Goal: Information Seeking & Learning: Find specific fact

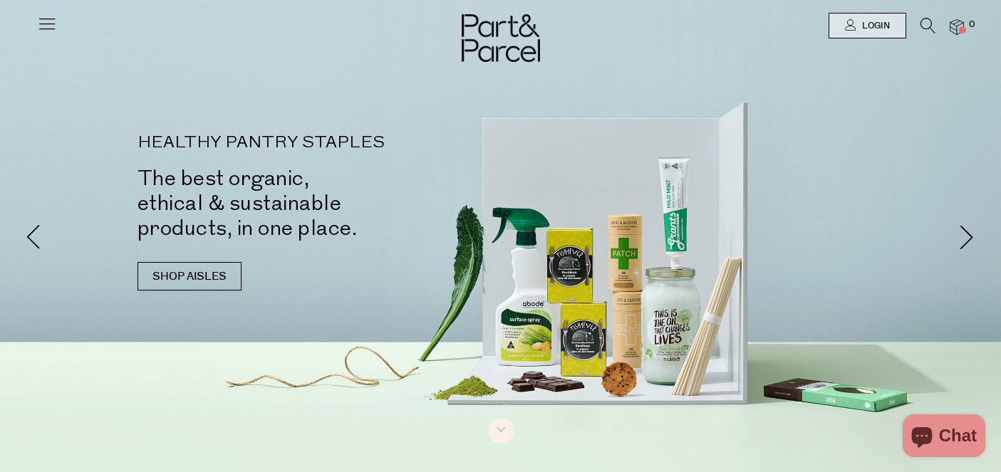
click at [51, 32] on icon at bounding box center [47, 24] width 20 height 20
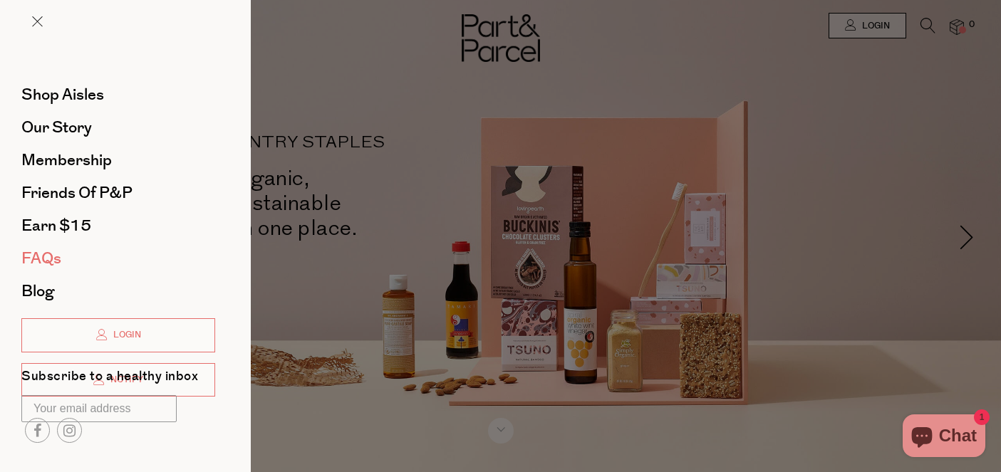
click at [44, 252] on span "FAQs" at bounding box center [41, 258] width 40 height 23
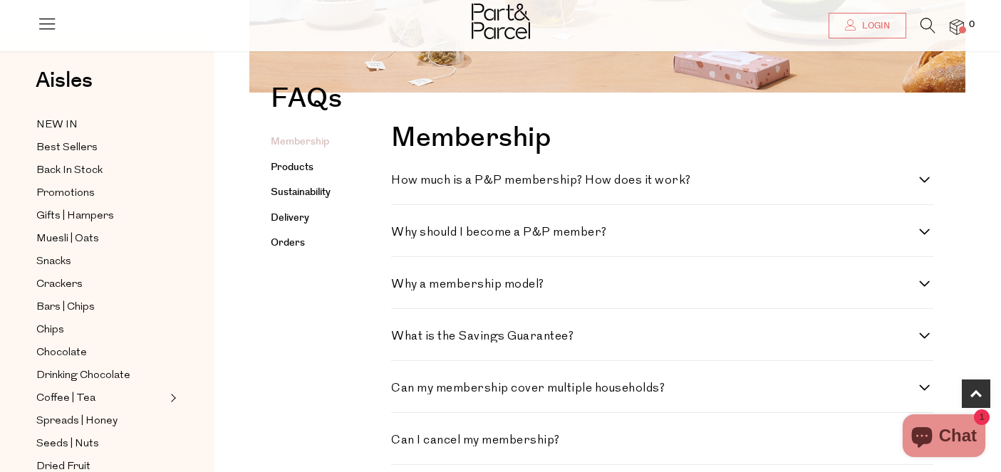
scroll to position [284, 0]
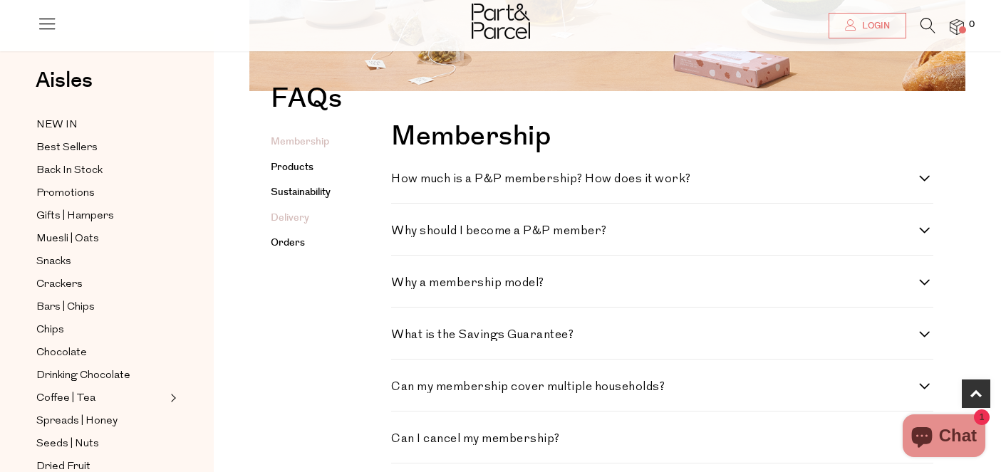
click at [284, 218] on link "Delivery" at bounding box center [290, 218] width 38 height 14
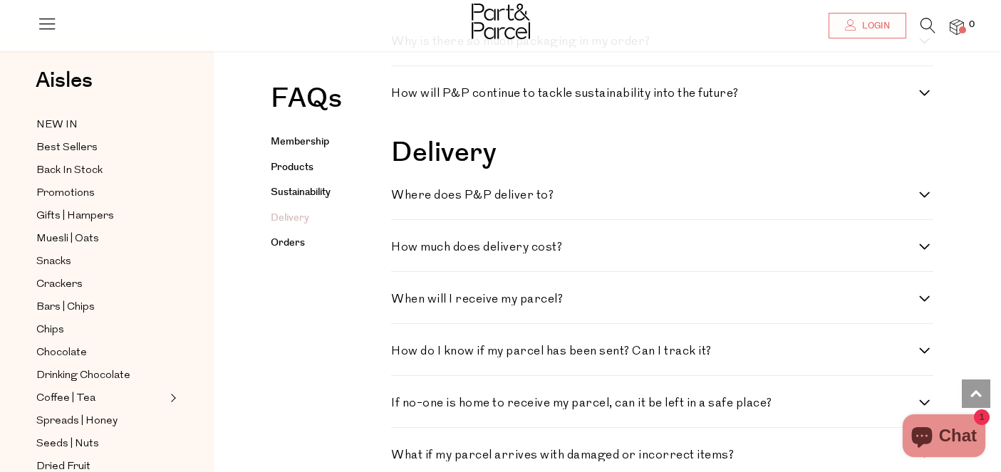
scroll to position [1676, 0]
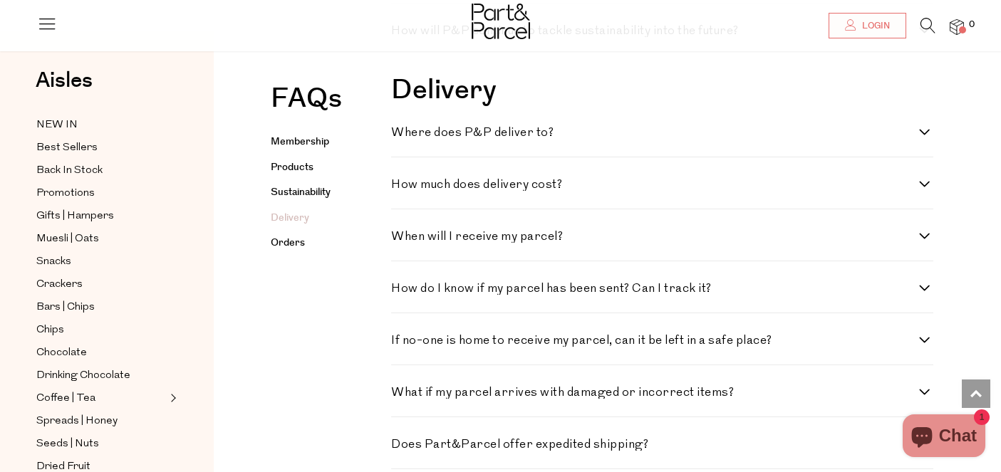
click at [474, 139] on h4 "Where does P&P deliver to?" at bounding box center [655, 133] width 528 height 12
click at [400, 136] on to\? "Where does P&P deliver to?" at bounding box center [395, 131] width 9 height 9
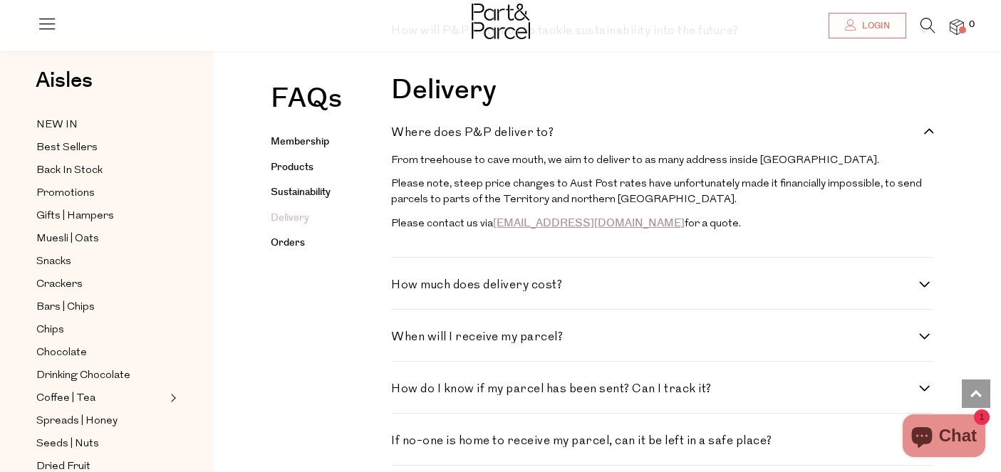
click at [474, 139] on h4 "Where does P&P deliver to?" at bounding box center [655, 133] width 528 height 12
click at [400, 136] on to\? "Where does P&P deliver to?" at bounding box center [395, 131] width 9 height 9
checkbox to\? "false"
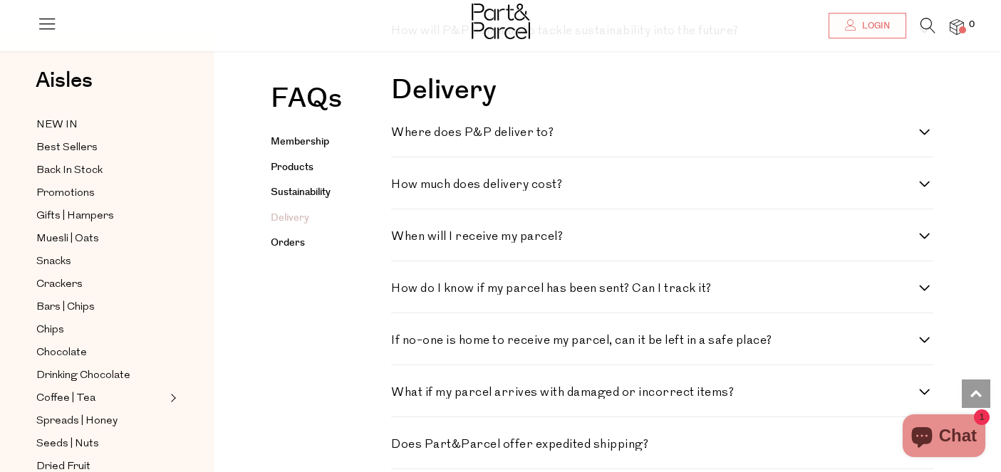
click at [468, 191] on h4 "How much does delivery cost?" at bounding box center [655, 185] width 528 height 12
click at [400, 188] on cost\? "How much does delivery cost?" at bounding box center [395, 183] width 9 height 9
checkbox cost\? "true"
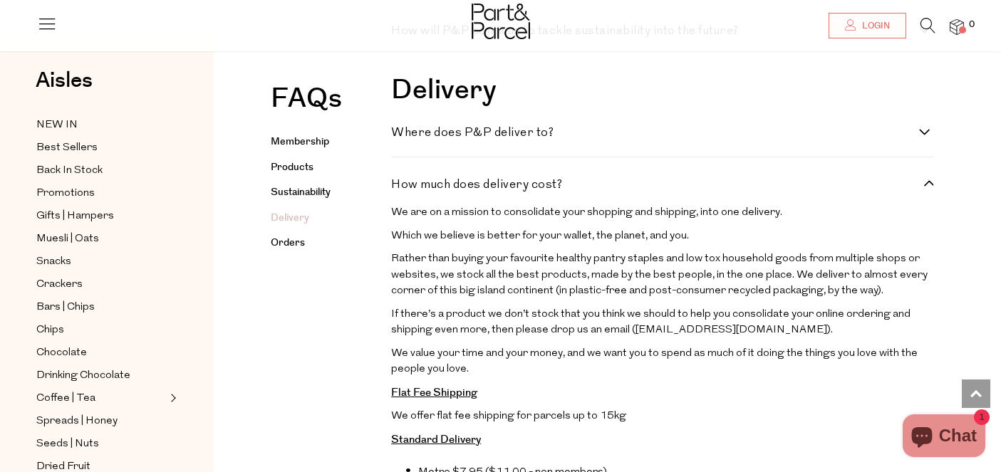
click at [465, 155] on div "Where does P&P deliver to? From treehouse to cave mouth, we aim to deliver to a…" at bounding box center [662, 131] width 542 height 52
click at [465, 138] on h4 "Where does P&P deliver to?" at bounding box center [655, 133] width 528 height 12
click at [400, 136] on to\? "Where does P&P deliver to?" at bounding box center [395, 131] width 9 height 9
checkbox to\? "true"
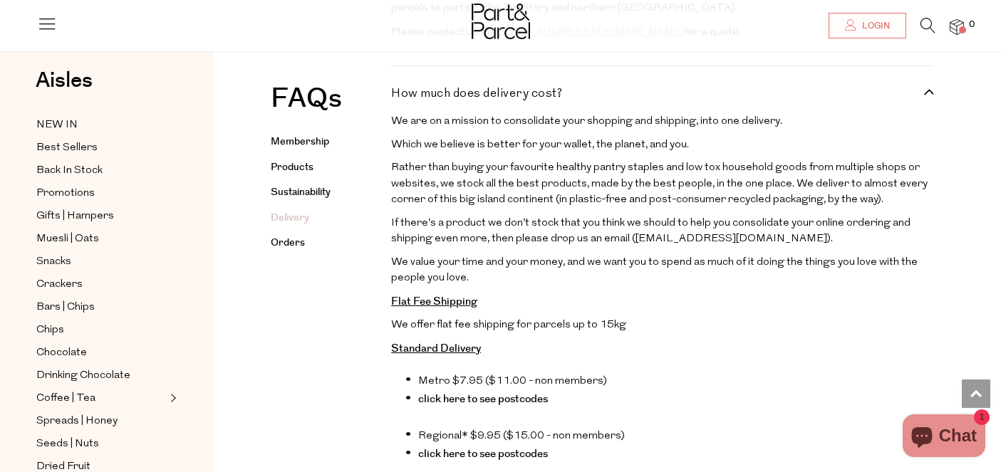
scroll to position [1868, 0]
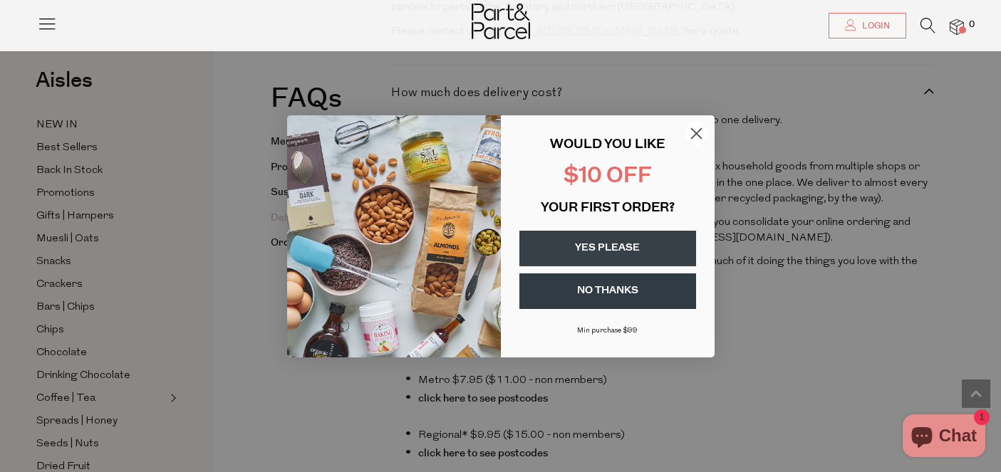
click at [698, 131] on icon "Close dialog" at bounding box center [696, 133] width 10 height 10
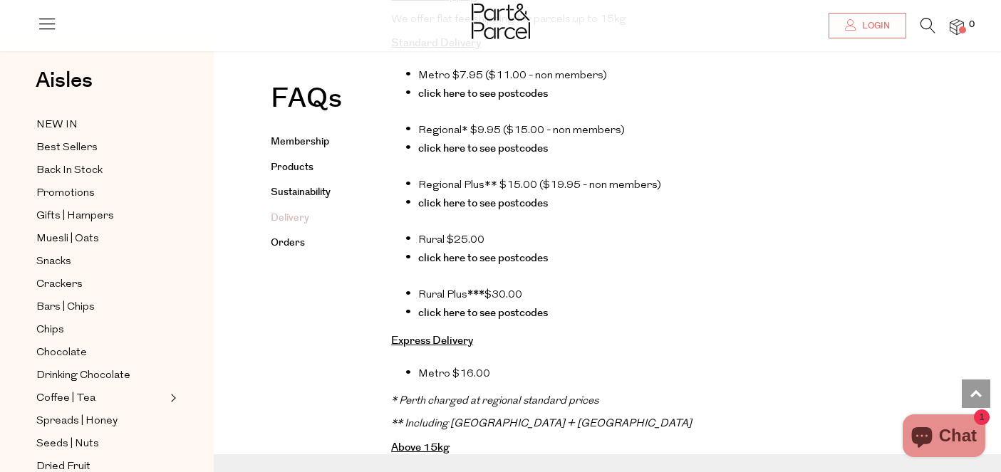
scroll to position [2172, 0]
click at [517, 212] on link "click here to see postcodes" at bounding box center [483, 204] width 130 height 15
click at [492, 157] on link "click here to see postcodes" at bounding box center [483, 150] width 130 height 15
click at [505, 267] on link "click here to see postcodes" at bounding box center [483, 259] width 130 height 15
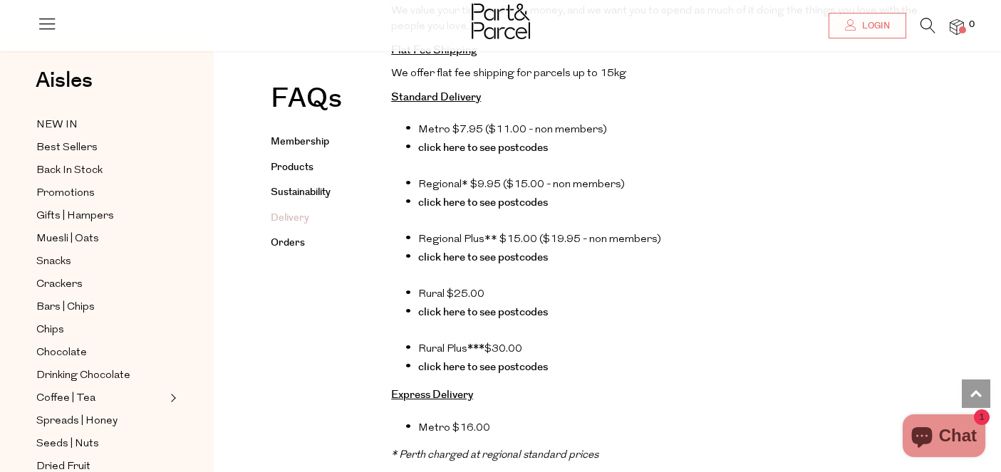
scroll to position [2118, 0]
click at [470, 156] on link "click here to see postcodes" at bounding box center [483, 148] width 130 height 15
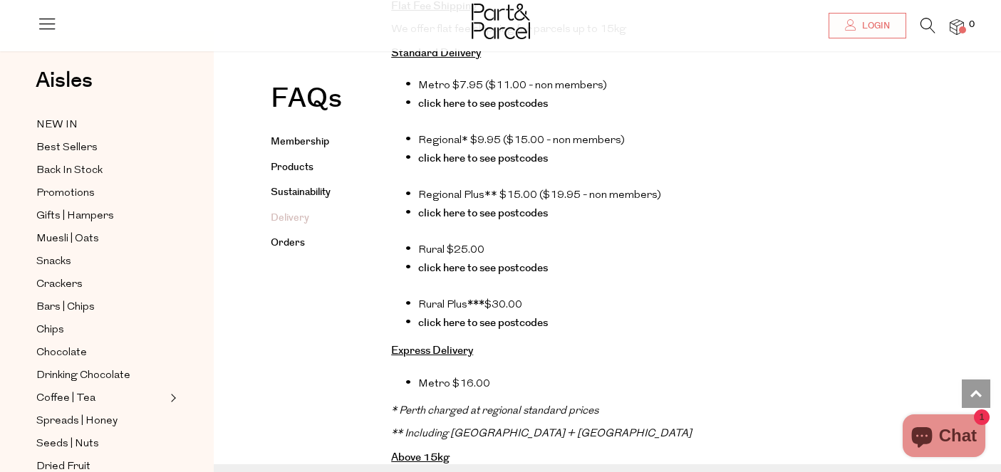
scroll to position [2158, 0]
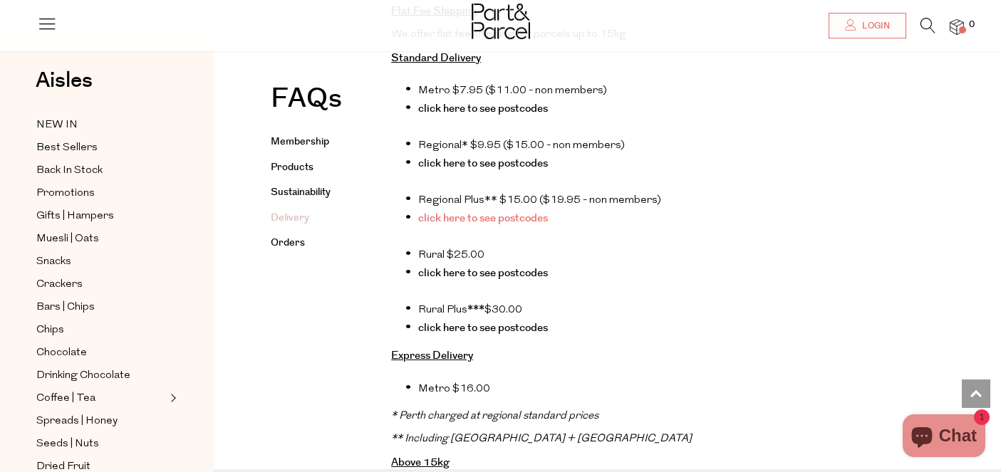
click at [529, 226] on link "click here to see postcodes" at bounding box center [483, 218] width 130 height 15
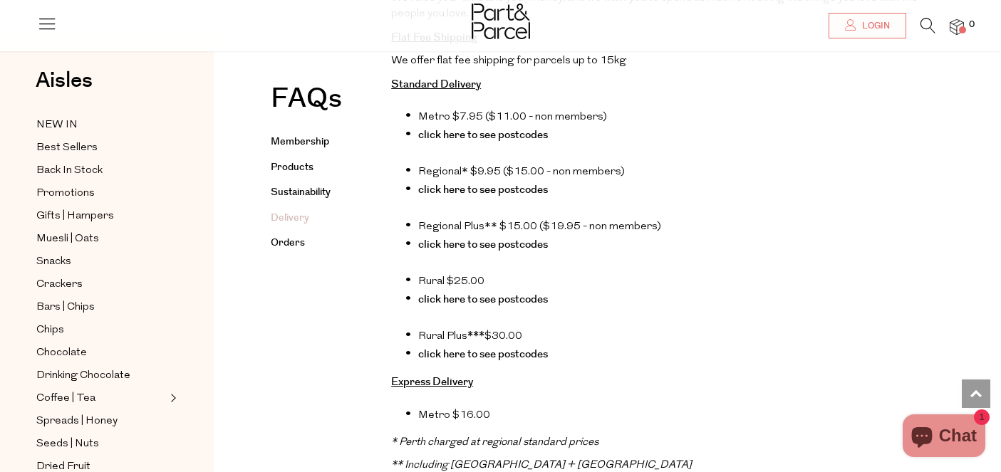
scroll to position [2128, 0]
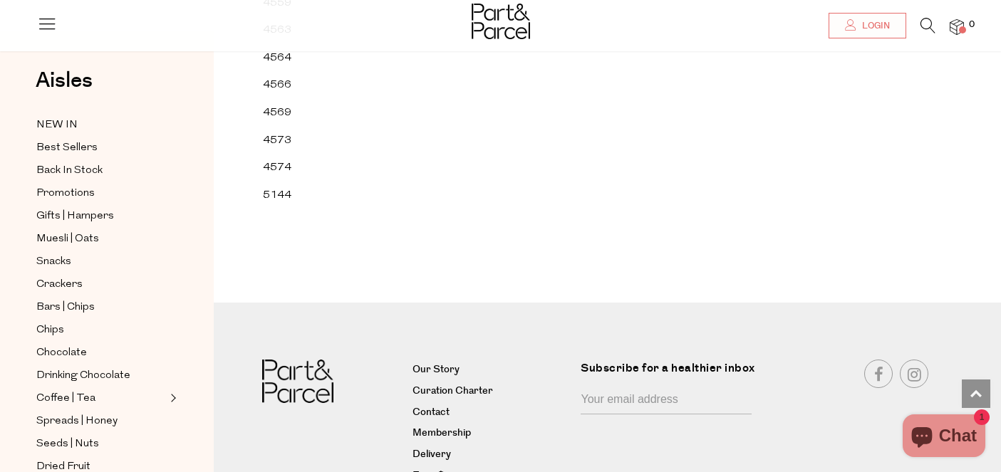
scroll to position [25677, 0]
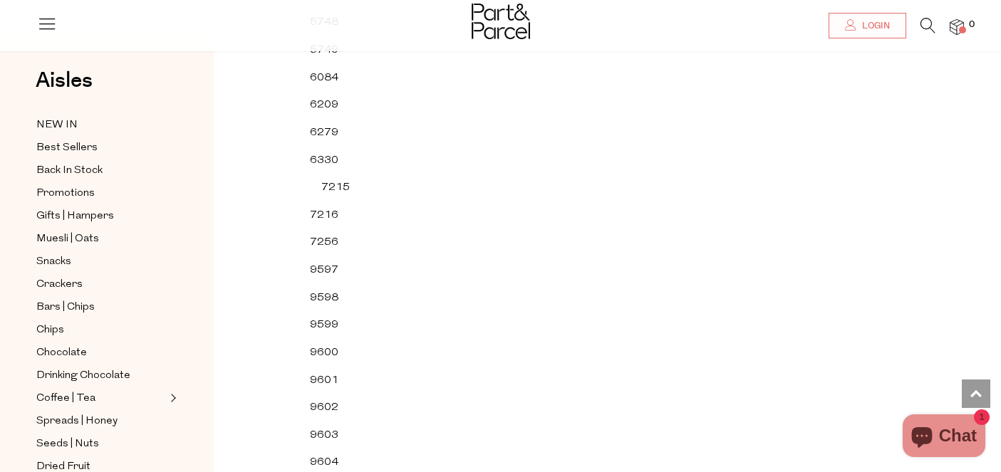
scroll to position [42205, 0]
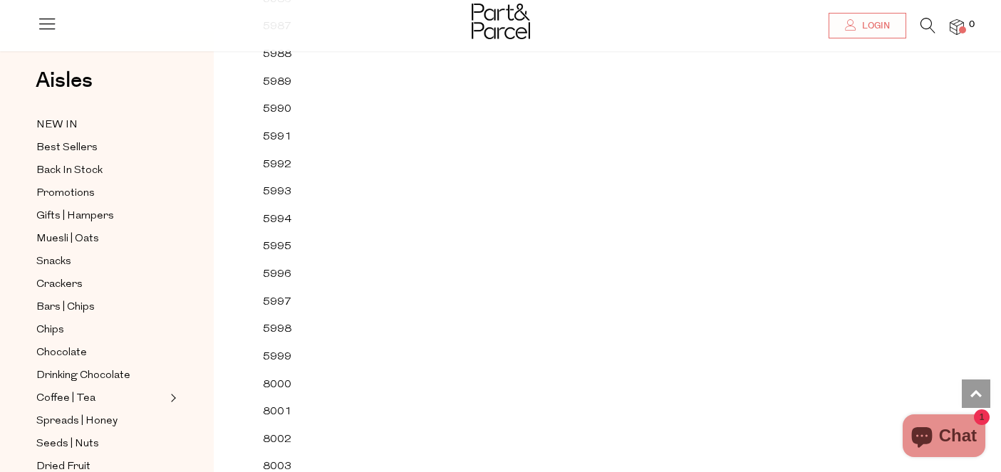
scroll to position [60546, 0]
